Goal: Communication & Community: Answer question/provide support

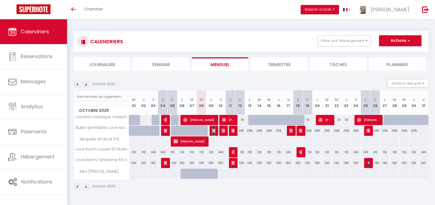
click at [212, 131] on img at bounding box center [214, 131] width 4 height 4
select select "OK"
select select "KO"
select select "1"
select select "0"
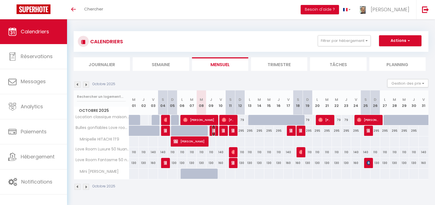
select select "1"
select select
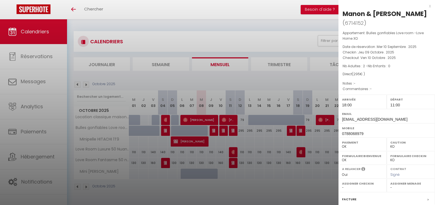
click at [212, 131] on div at bounding box center [217, 102] width 435 height 205
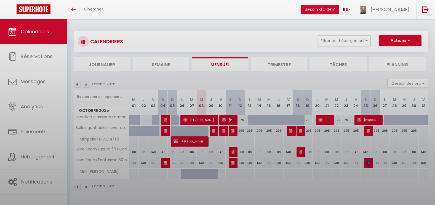
click at [212, 131] on div at bounding box center [217, 102] width 435 height 205
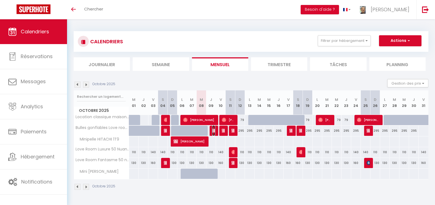
click at [212, 131] on img at bounding box center [214, 131] width 4 height 4
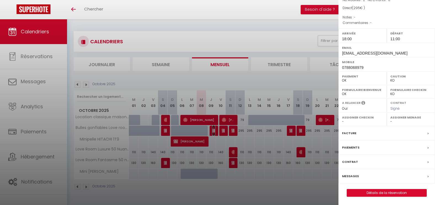
scroll to position [75, 0]
click at [355, 178] on label "Messages" at bounding box center [350, 177] width 17 height 6
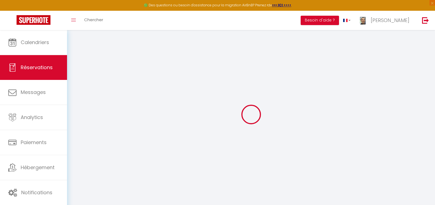
select select
checkbox input "true"
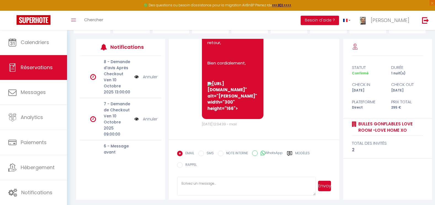
scroll to position [65, 0]
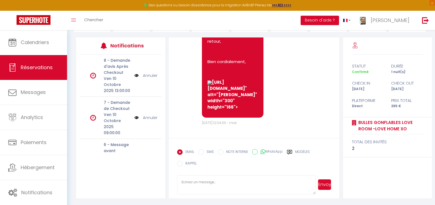
click at [200, 152] on input "SMS" at bounding box center [201, 153] width 6 height 6
radio input "true"
radio input "false"
click at [187, 181] on textarea at bounding box center [246, 185] width 139 height 19
paste textarea "Bonjour, Je vous informe que des travaux d’enrobé ont eu lieu à l’entrée de la …"
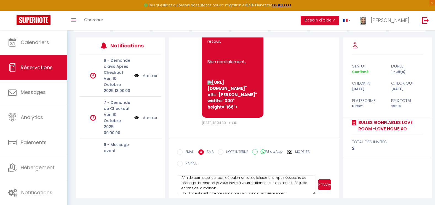
scroll to position [3, 0]
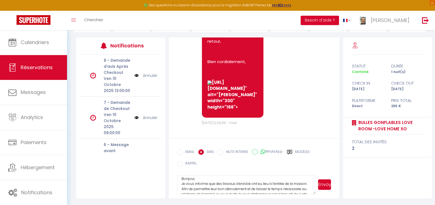
click at [193, 179] on textarea "Bonjour, Je vous informe que des travaux d’enrobé ont eu lieu à l’entrée de la …" at bounding box center [246, 185] width 139 height 19
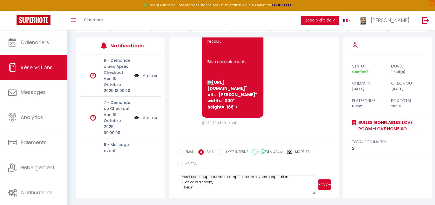
scroll to position [52, 0]
click at [219, 185] on textarea "Bonsor, Je vous informe que des travaux d’enrobé ont eu lieu à l’entrée de la m…" at bounding box center [246, 185] width 139 height 19
paste textarea "Bonjour, Je vous informe que des travaux d’enrobé ont eu lieu à l’entrée de la …"
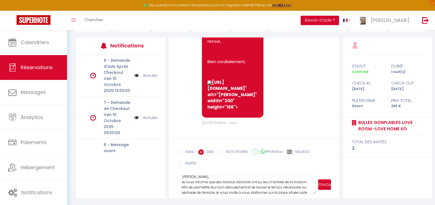
scroll to position [105, 0]
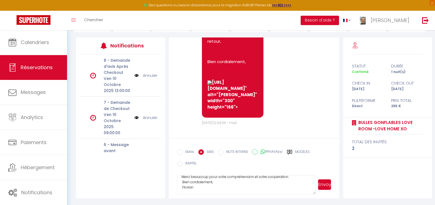
paste textarea
click at [238, 188] on textarea "Bonsor, Je vous informe que des travaux d’enrobé ont eu lieu à l’entrée de la m…" at bounding box center [246, 185] width 139 height 19
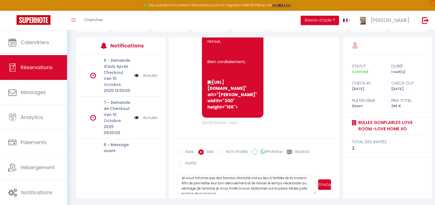
scroll to position [0, 0]
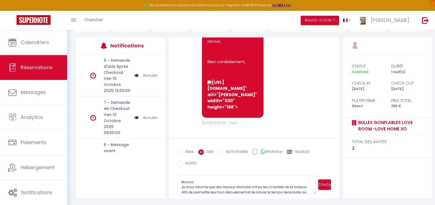
type textarea "Bonsor, Je vous informe que des travaux d’enrobé ont eu lieu à l’entrée de la m…"
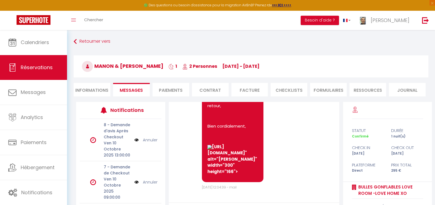
click at [102, 91] on li "Informations" at bounding box center [92, 90] width 37 height 14
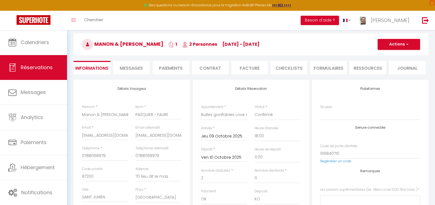
scroll to position [28, 0]
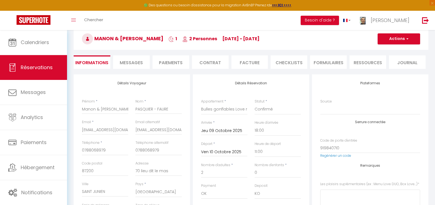
checkbox input "true"
click at [139, 65] on span "Messages" at bounding box center [131, 63] width 23 height 6
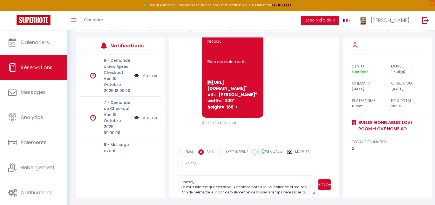
drag, startPoint x: 198, startPoint y: 187, endPoint x: 169, endPoint y: 171, distance: 33.6
click at [169, 171] on form "EMAIL SMS NOTE INTERNE WhatsApp Modèles 8 « ‹ » › [DATE] [PHONE_NUMBER] Dim Lun…" at bounding box center [254, 168] width 171 height 61
click at [182, 188] on textarea "Bonjour, Je vous informe que des travaux d’enrobé ont eu lieu à l’entrée de la …" at bounding box center [246, 185] width 139 height 19
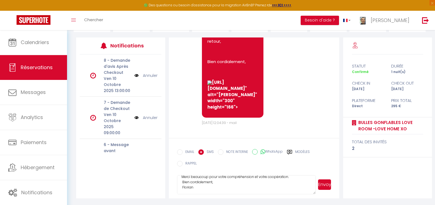
scroll to position [55, 0]
type textarea "Bonjour, Je vous informe que des travaux d’enrobé ont eu lieu à l’entrée de la …"
click at [324, 187] on button "Envoyer" at bounding box center [324, 185] width 13 height 10
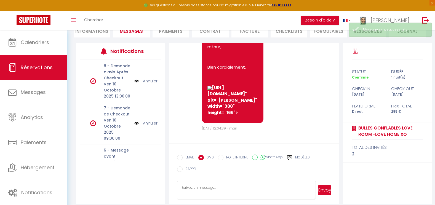
scroll to position [0, 0]
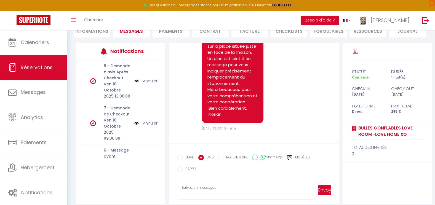
click at [95, 31] on li "Informations" at bounding box center [92, 31] width 37 height 14
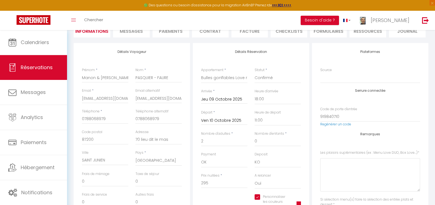
checkbox input "true"
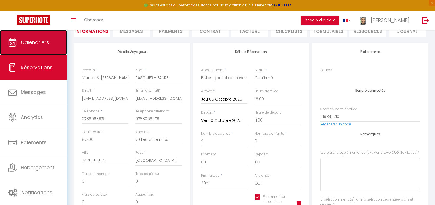
click at [48, 41] on span "Calendriers" at bounding box center [35, 42] width 28 height 7
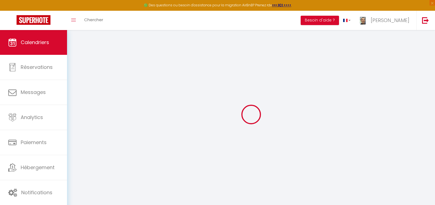
select select
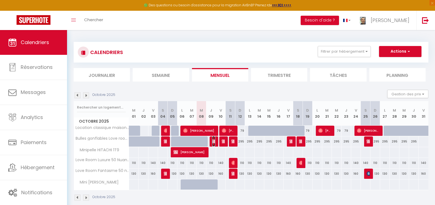
click at [215, 141] on img at bounding box center [214, 141] width 4 height 4
select select "OK"
select select "KO"
select select "1"
select select "0"
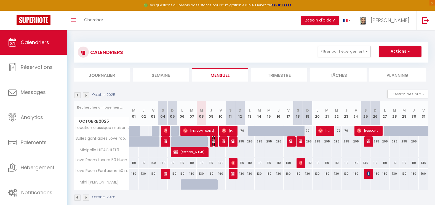
select select "1"
select select
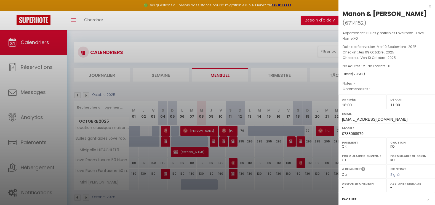
click at [224, 142] on div at bounding box center [217, 102] width 435 height 205
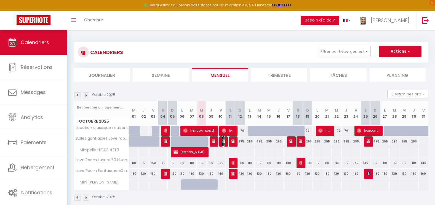
click at [224, 142] on img at bounding box center [224, 141] width 4 height 4
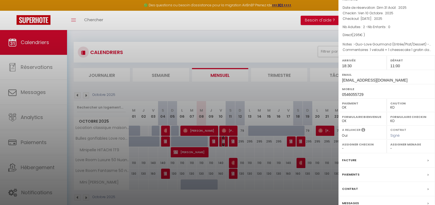
scroll to position [57, 0]
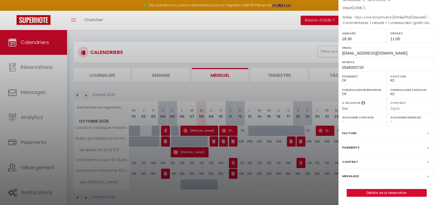
click at [344, 176] on label "Messages" at bounding box center [350, 177] width 17 height 6
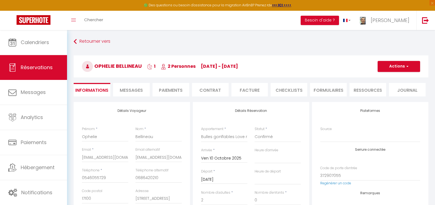
select select
checkbox input "false"
type Love\ "-Duo-Love Gourmand (Entrée/Plat/Dessert) -1 Heure de Massage (90€/pers.)"
type dessert\ "1 velouté + 1 cheesecake 1 gratin dauphinois + sup de volaille 1 lasagne 1 mous…"
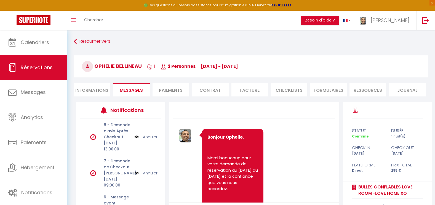
scroll to position [2115, 0]
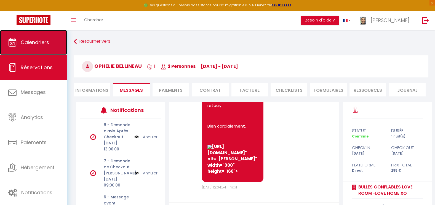
click at [49, 47] on link "Calendriers" at bounding box center [33, 42] width 67 height 25
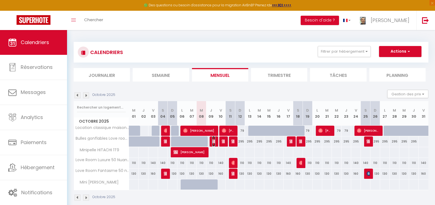
click at [214, 141] on img at bounding box center [214, 141] width 4 height 4
select select "OK"
select select "KO"
select select "1"
select select "0"
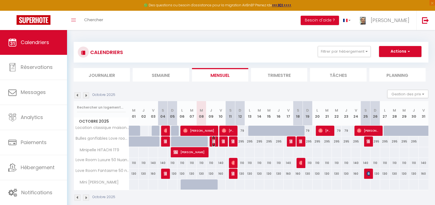
select select "1"
select select
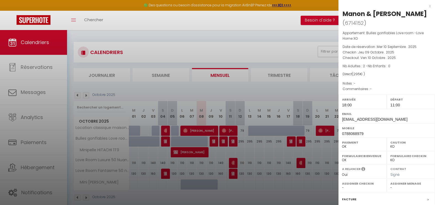
click at [211, 142] on div at bounding box center [217, 102] width 435 height 205
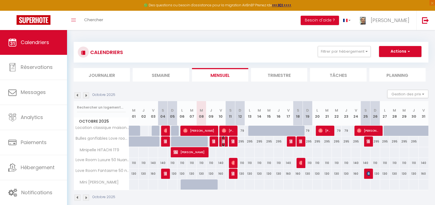
click at [222, 143] on img at bounding box center [224, 141] width 4 height 4
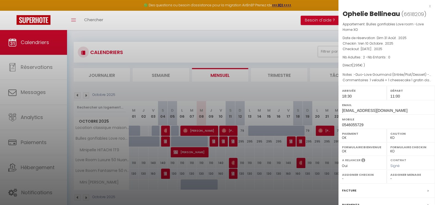
click at [235, 145] on div at bounding box center [217, 102] width 435 height 205
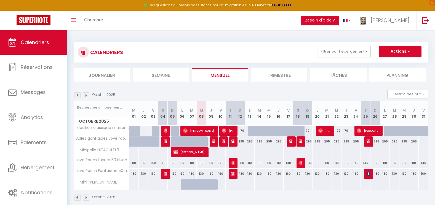
click at [221, 131] on div at bounding box center [224, 131] width 10 height 10
drag, startPoint x: 225, startPoint y: 130, endPoint x: 222, endPoint y: 130, distance: 3.1
click at [222, 130] on img at bounding box center [224, 131] width 4 height 4
click at [0, 0] on div at bounding box center [0, 0] width 0 height 0
click at [226, 130] on span "[PERSON_NAME]" at bounding box center [228, 131] width 13 height 10
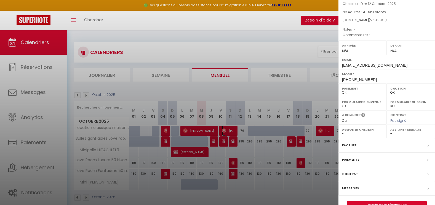
scroll to position [57, 0]
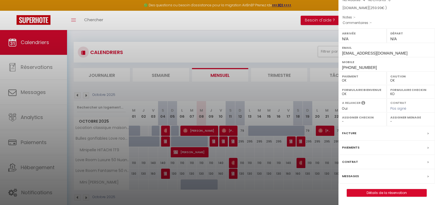
click at [346, 179] on label "Messages" at bounding box center [350, 177] width 17 height 6
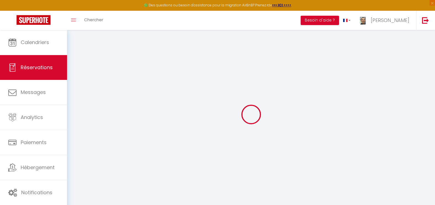
select select
checkbox input "false"
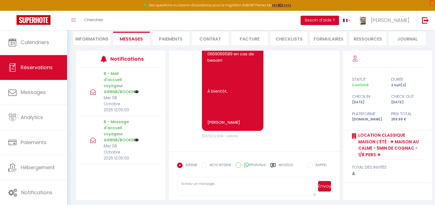
scroll to position [53, 0]
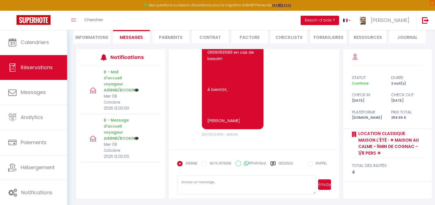
click at [187, 180] on textarea at bounding box center [246, 185] width 139 height 19
paste textarea "Bonjour, Je vous informe que des travaux d’enrobé ont eu lieu à l’entrée de la …"
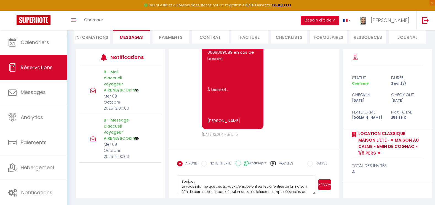
scroll to position [0, 0]
click at [193, 182] on textarea "Bonjour, Je vous informe que des travaux d’enrobé ont eu lieu à l’entrée de la …" at bounding box center [246, 185] width 139 height 19
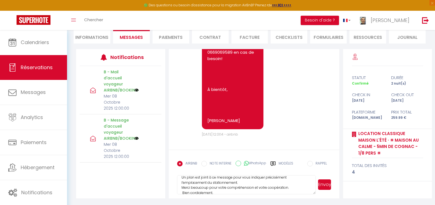
scroll to position [33, 0]
click at [241, 186] on textarea "[PERSON_NAME] [PERSON_NAME], Je vous informe que des travaux d’enrobé ont eu li…" at bounding box center [246, 185] width 139 height 19
click at [207, 180] on textarea "[PERSON_NAME] [PERSON_NAME], Je vous informe que des travaux d’enrobé ont eu li…" at bounding box center [246, 185] width 139 height 19
click at [235, 182] on textarea "[PERSON_NAME] [PERSON_NAME], Je vous informe que des travaux d’enrobé ont eu li…" at bounding box center [246, 185] width 139 height 19
type textarea "[PERSON_NAME] [PERSON_NAME], Je vous informe que des travaux d’enrobé ont eu li…"
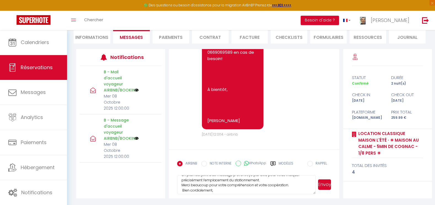
click at [321, 183] on button "Envoyer" at bounding box center [324, 185] width 13 height 10
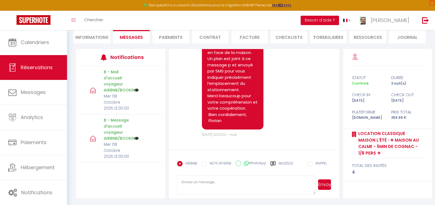
scroll to position [2051, 0]
click at [89, 38] on li "Informations" at bounding box center [92, 37] width 37 height 14
select select
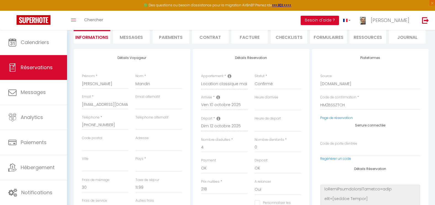
select select
checkbox input "false"
select select
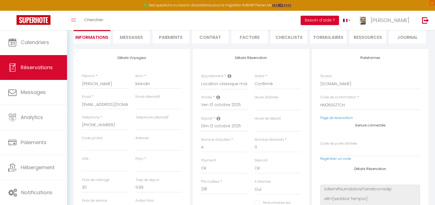
select select
checkbox input "false"
select select
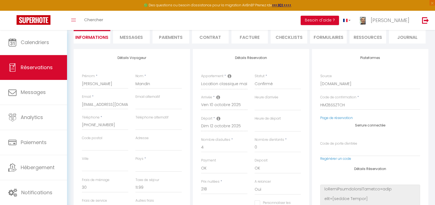
select select
checkbox input "false"
select select
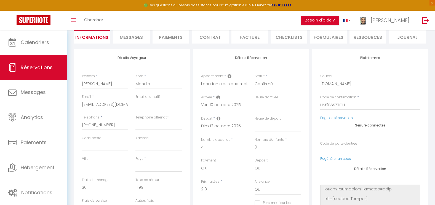
checkbox input "false"
select select
checkbox input "false"
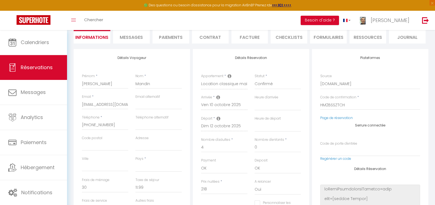
select select
checkbox input "false"
select select
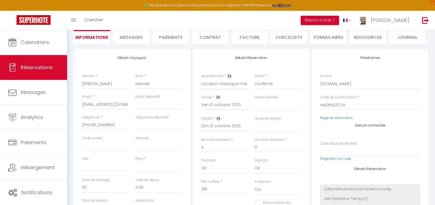
select select
checkbox input "false"
select select
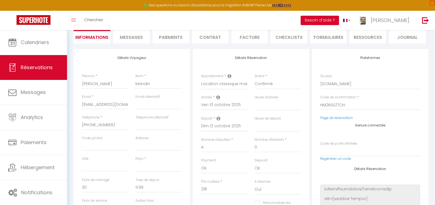
select select
checkbox input "false"
select select
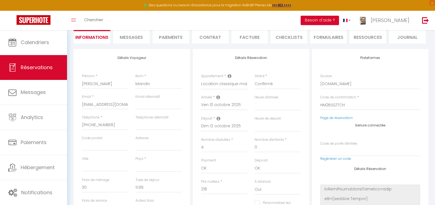
checkbox input "false"
select select
checkbox input "false"
